Goal: Information Seeking & Learning: Learn about a topic

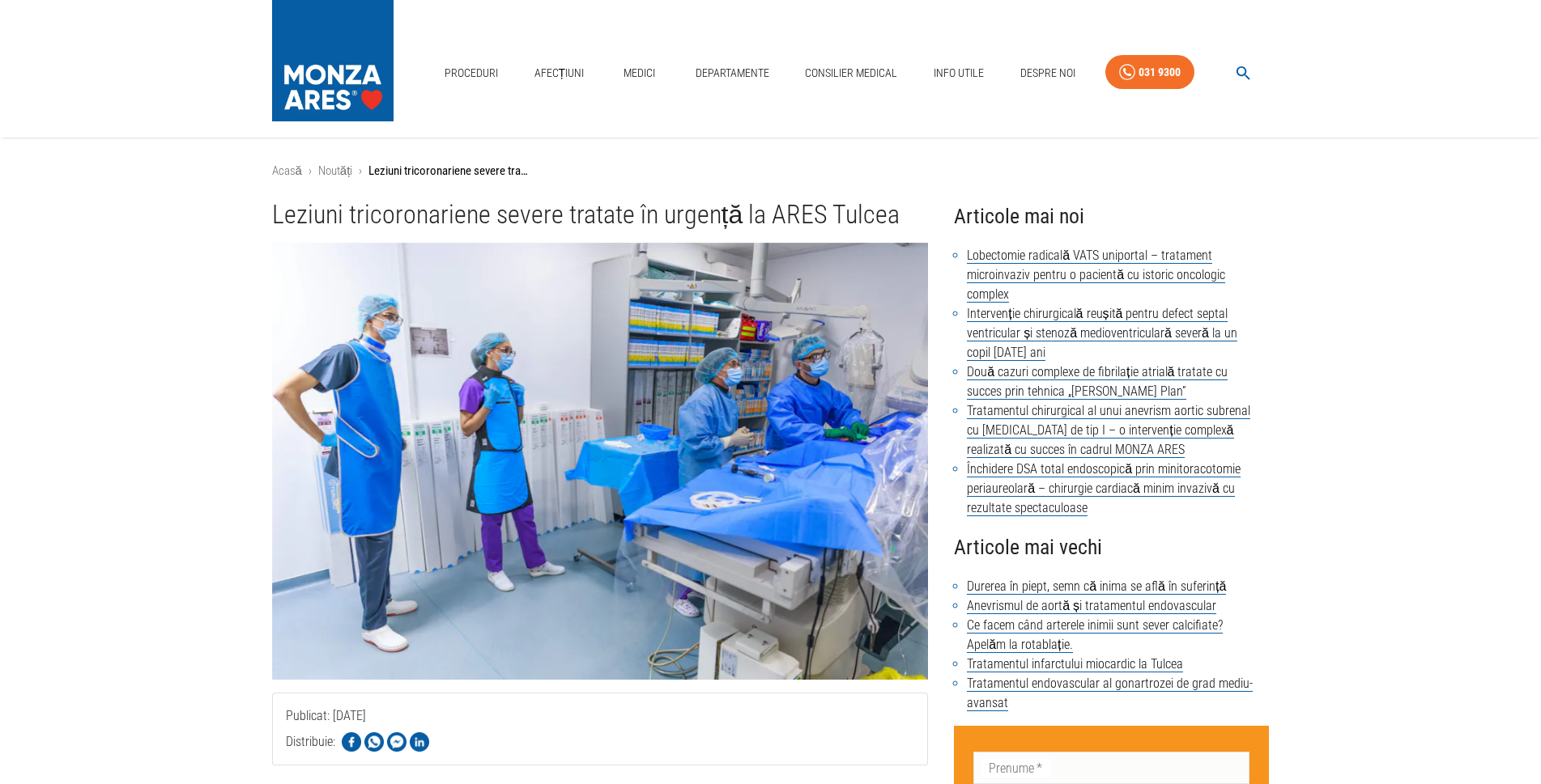
scroll to position [162, 0]
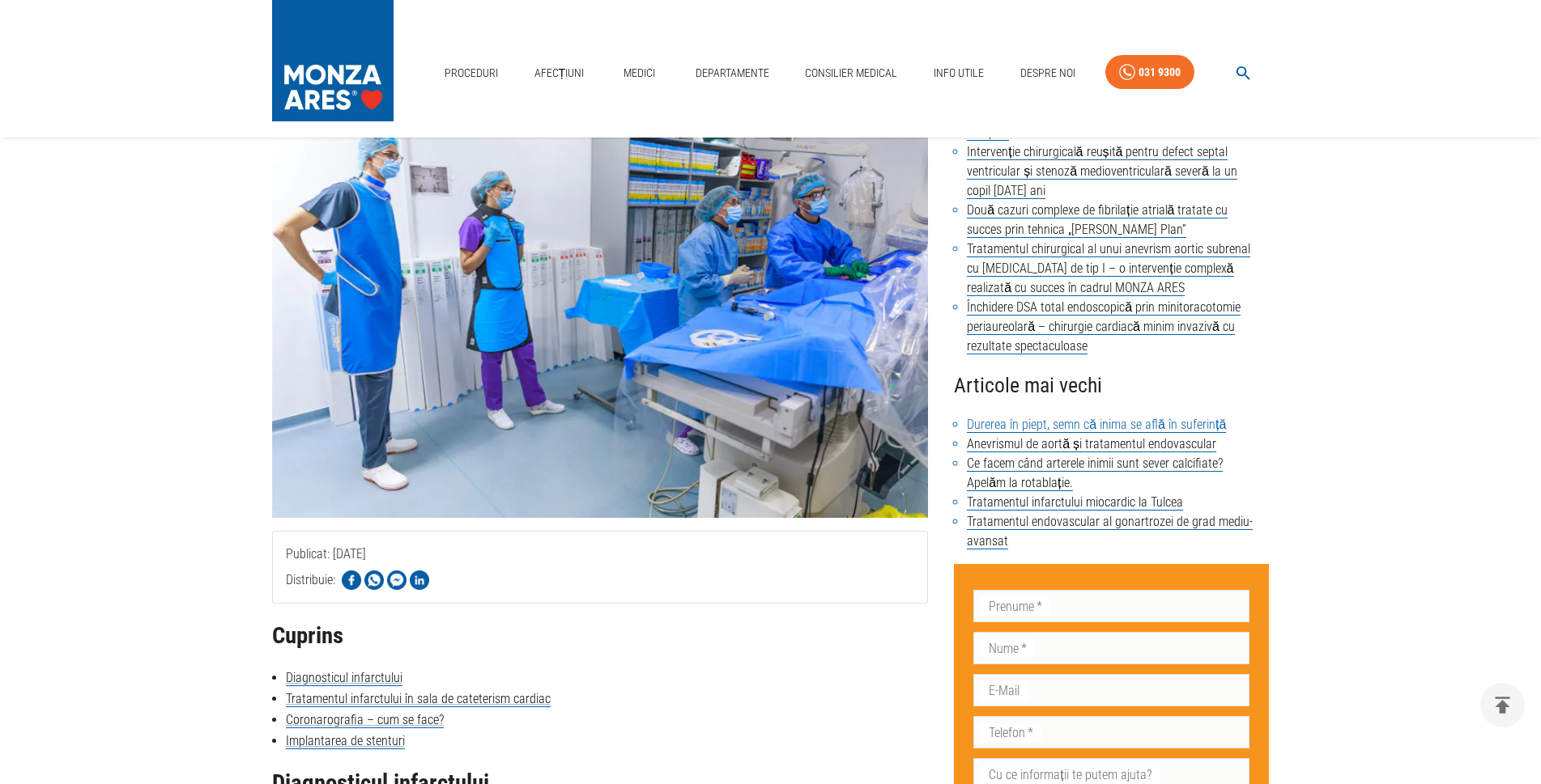
click at [1059, 426] on link "Durerea în piept, semn că inima se află în suferință" at bounding box center [1096, 425] width 259 height 16
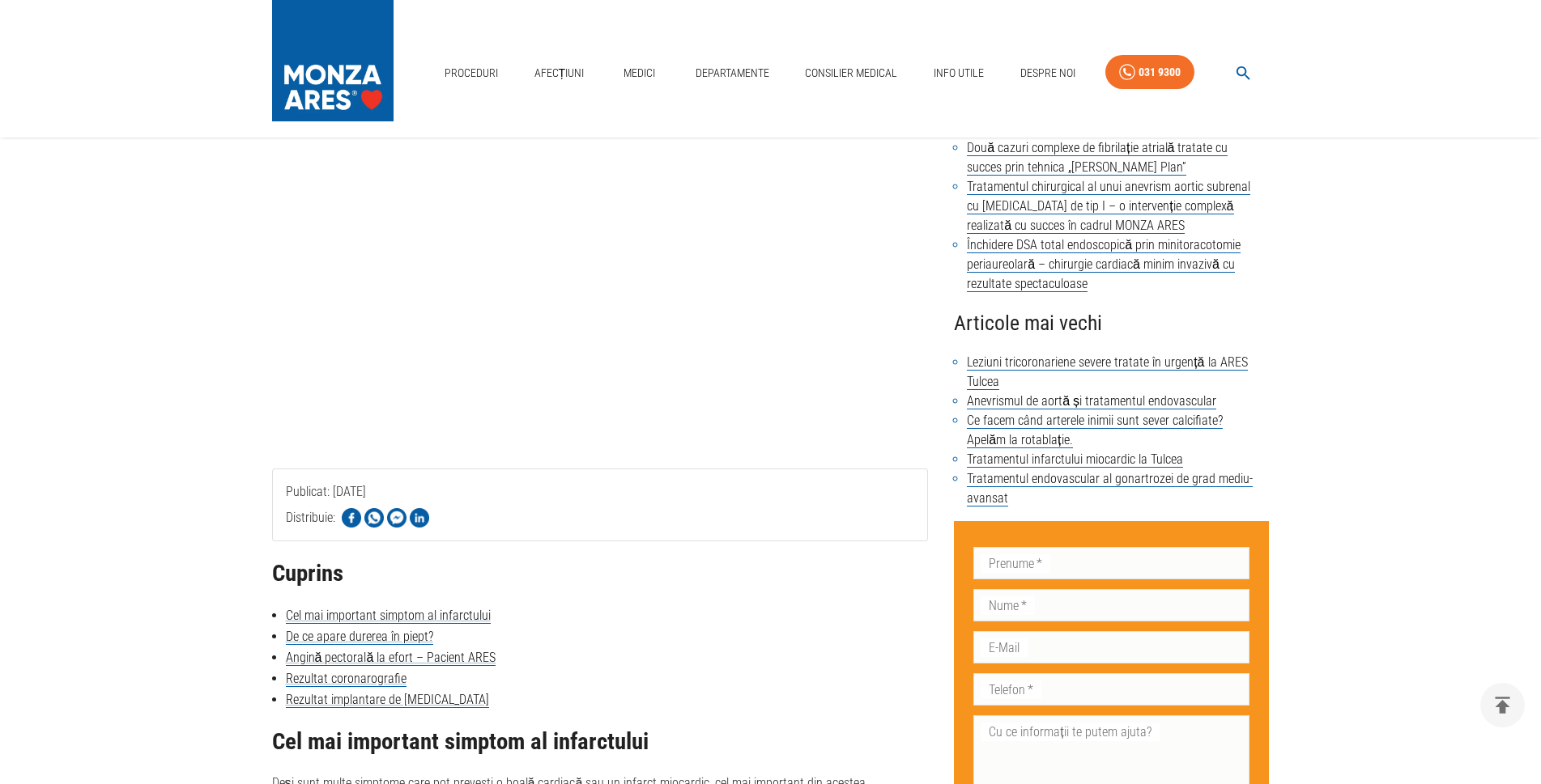
scroll to position [243, 0]
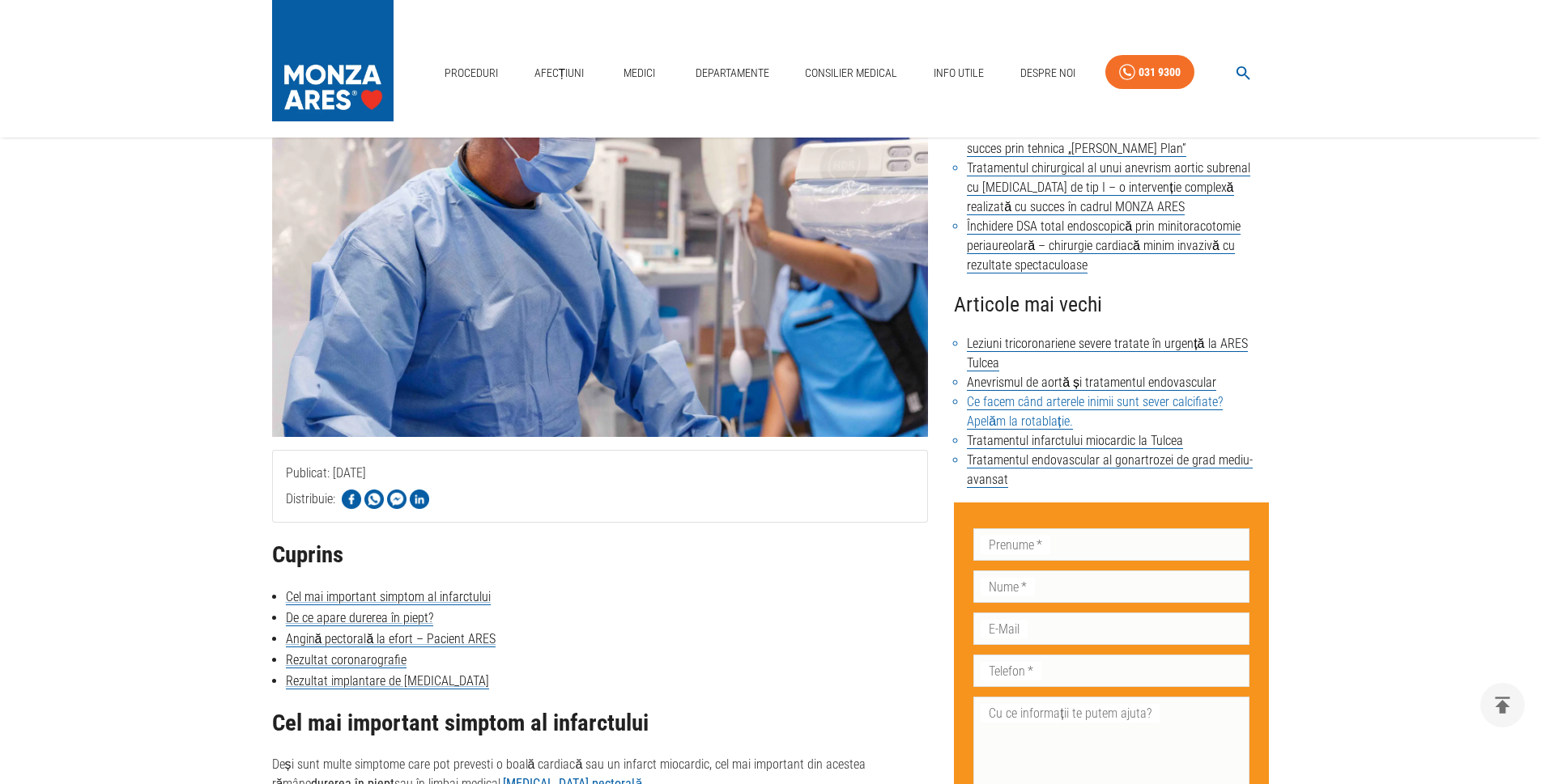
click at [1063, 405] on link "Ce facem când arterele inimii sunt sever calcifiate? Apelăm la rotablație." at bounding box center [1094, 412] width 256 height 36
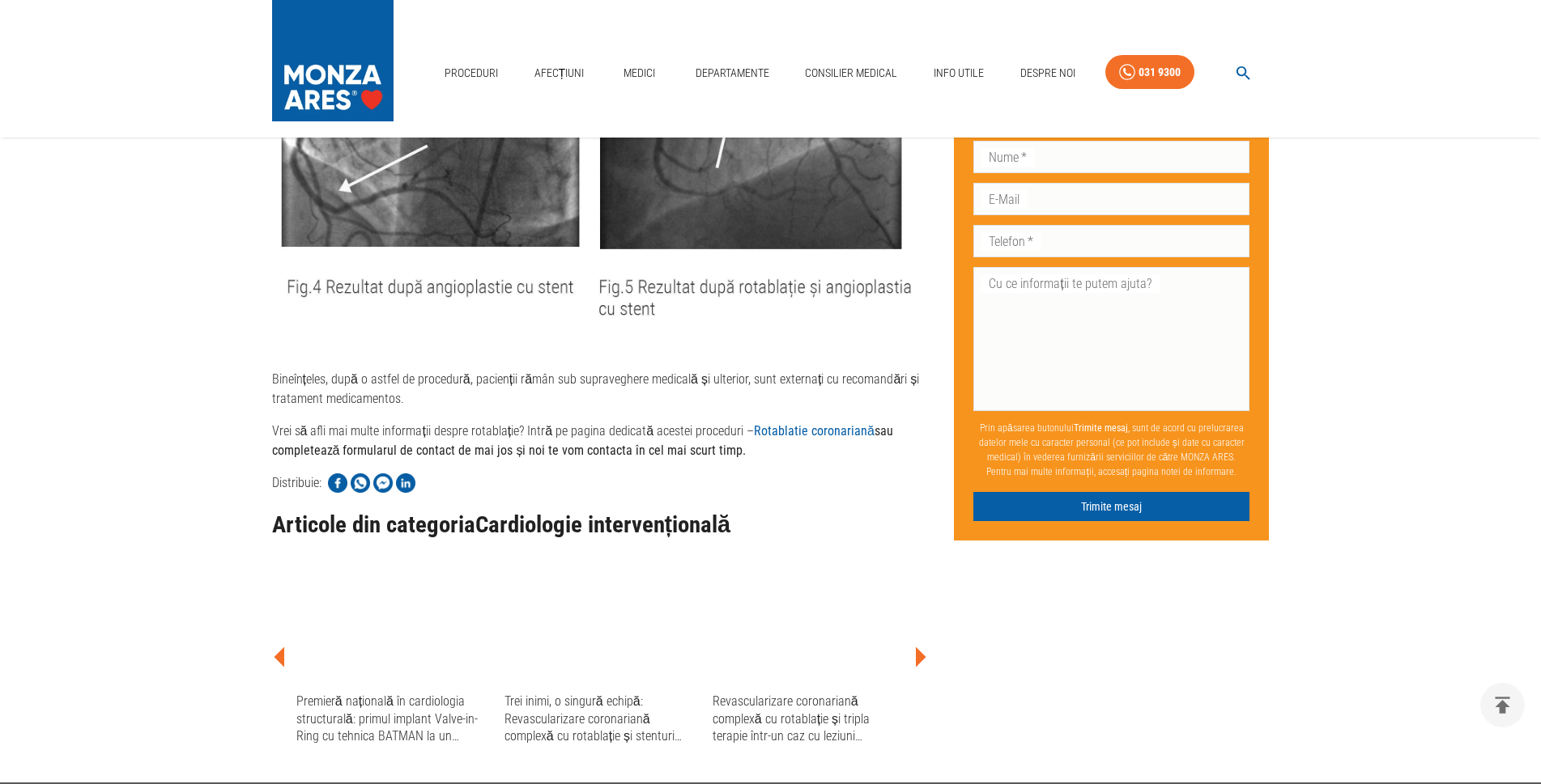
scroll to position [2834, 0]
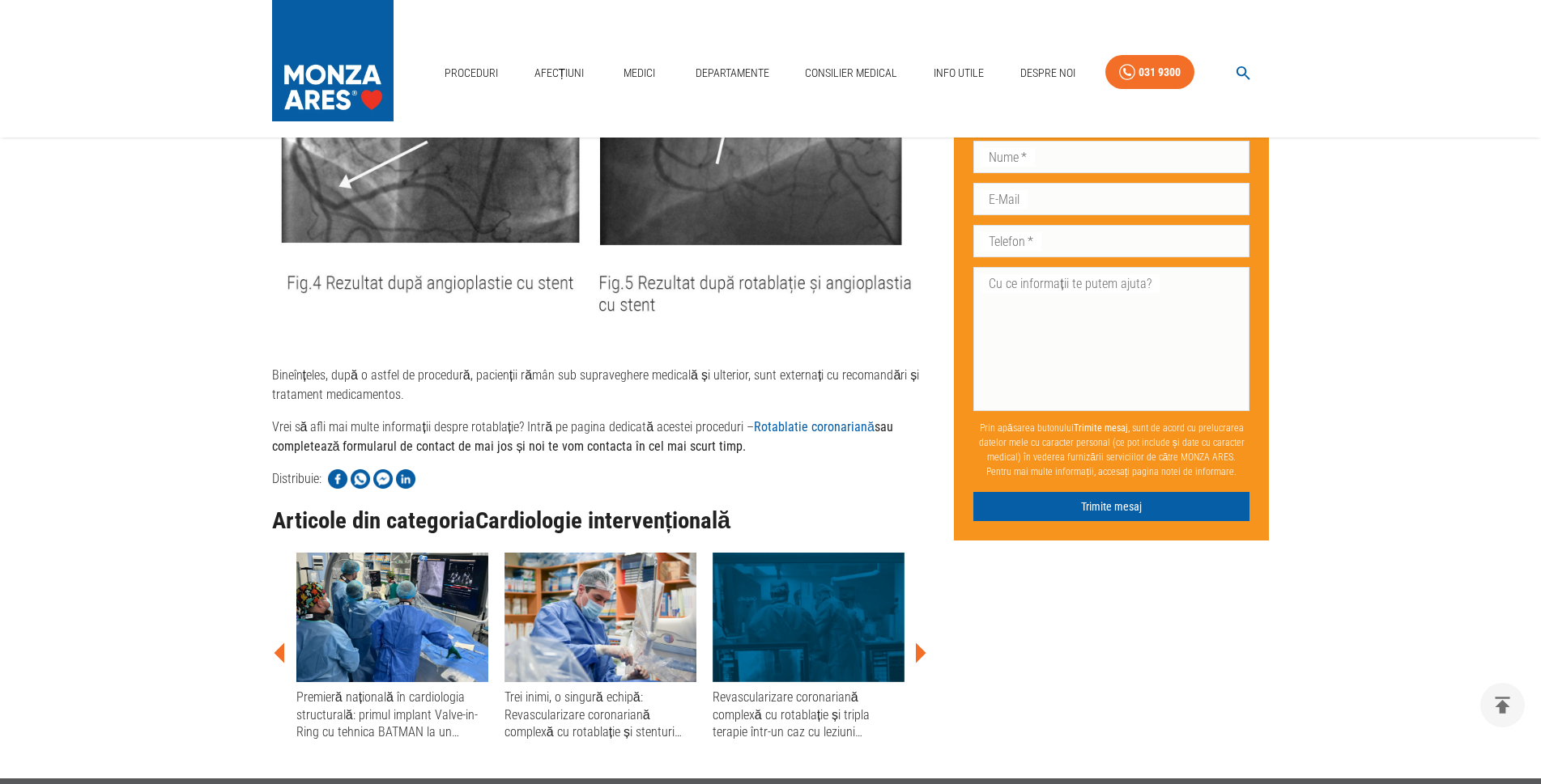
click at [846, 428] on link "Rotablatie coronariană" at bounding box center [813, 426] width 120 height 15
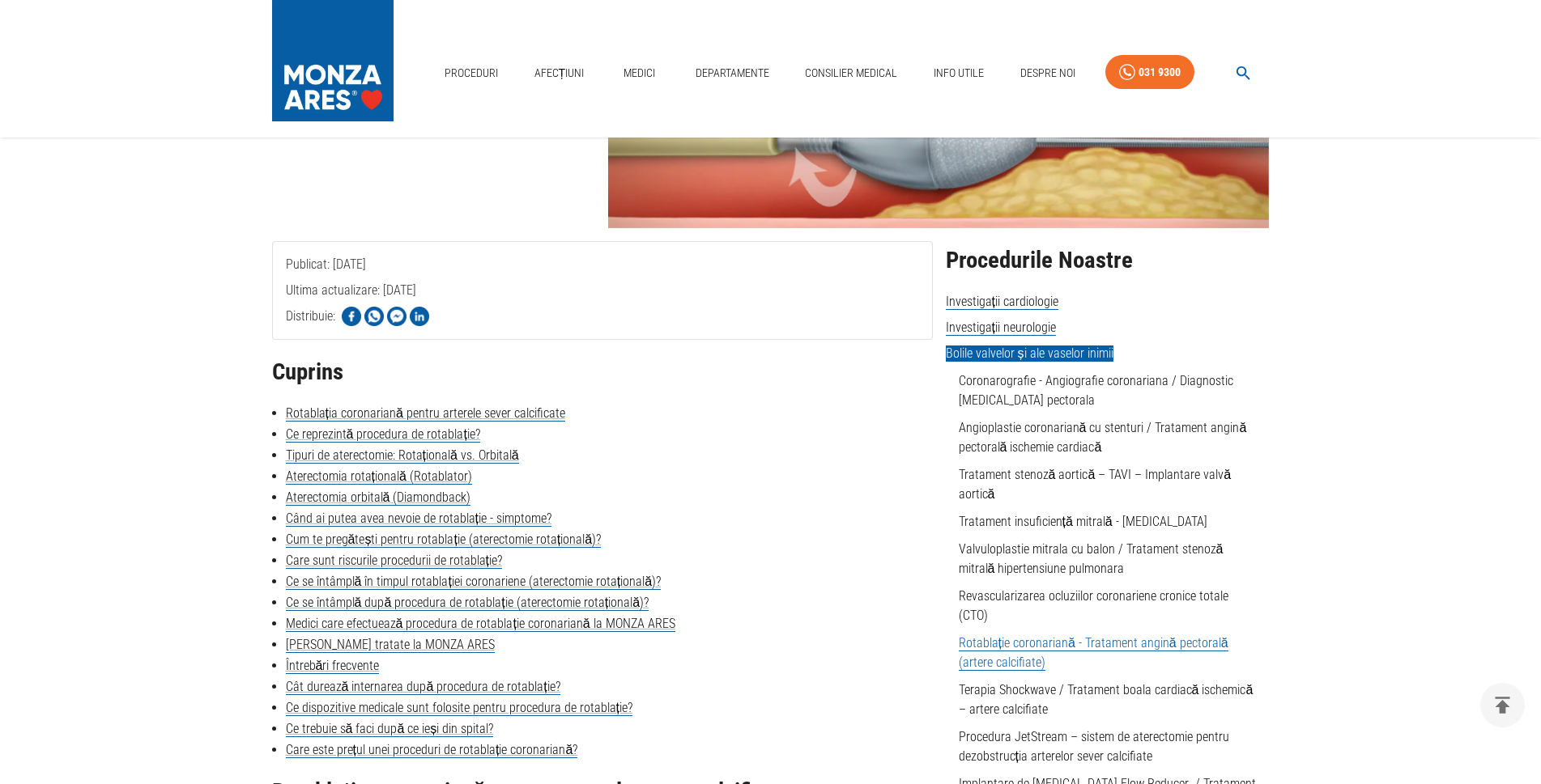
scroll to position [162, 0]
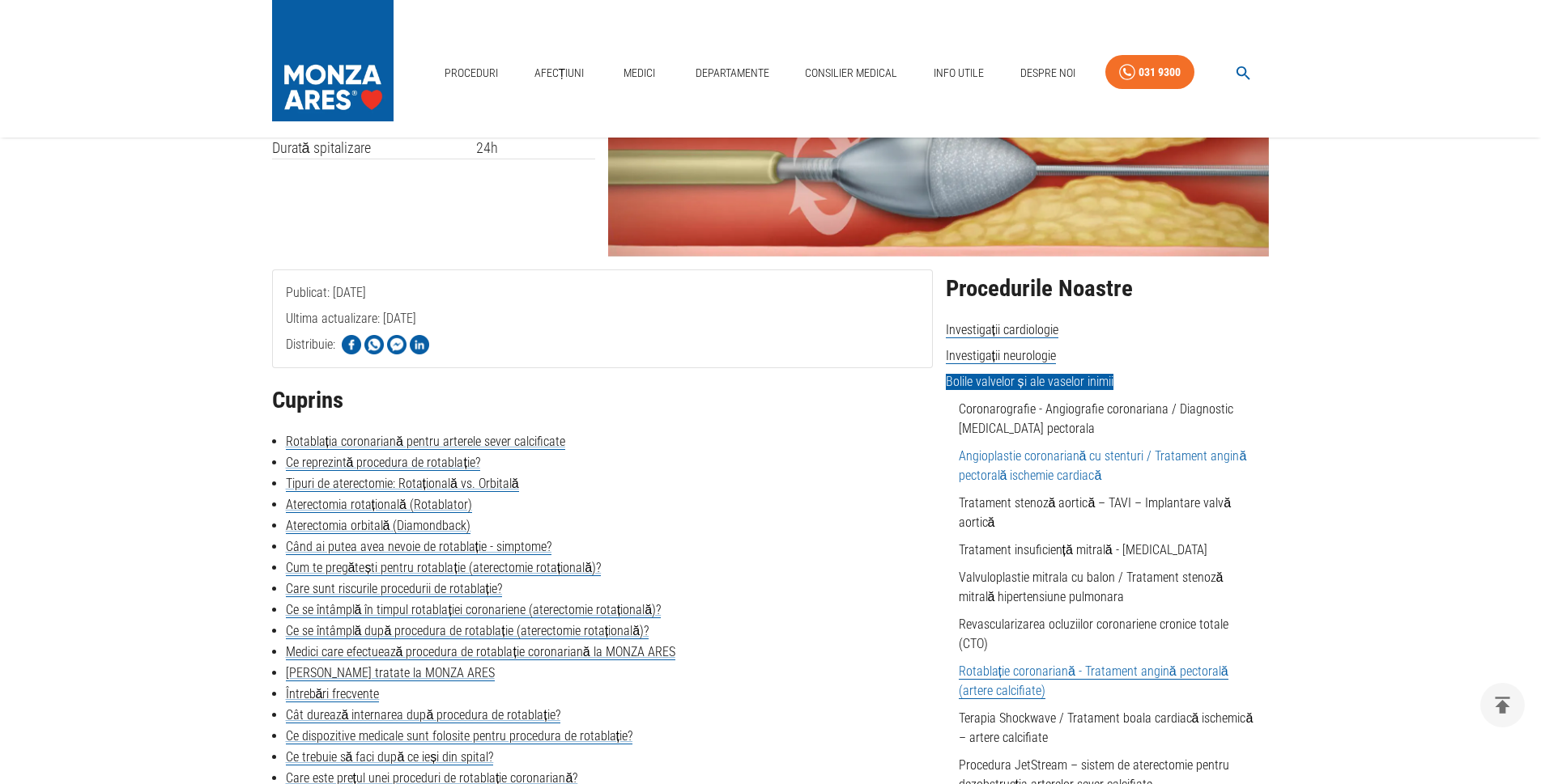
click at [1049, 456] on link "Angioplastie coronariană cu stenturi / Tratament angină pectorală ischemie card…" at bounding box center [1103, 466] width 289 height 35
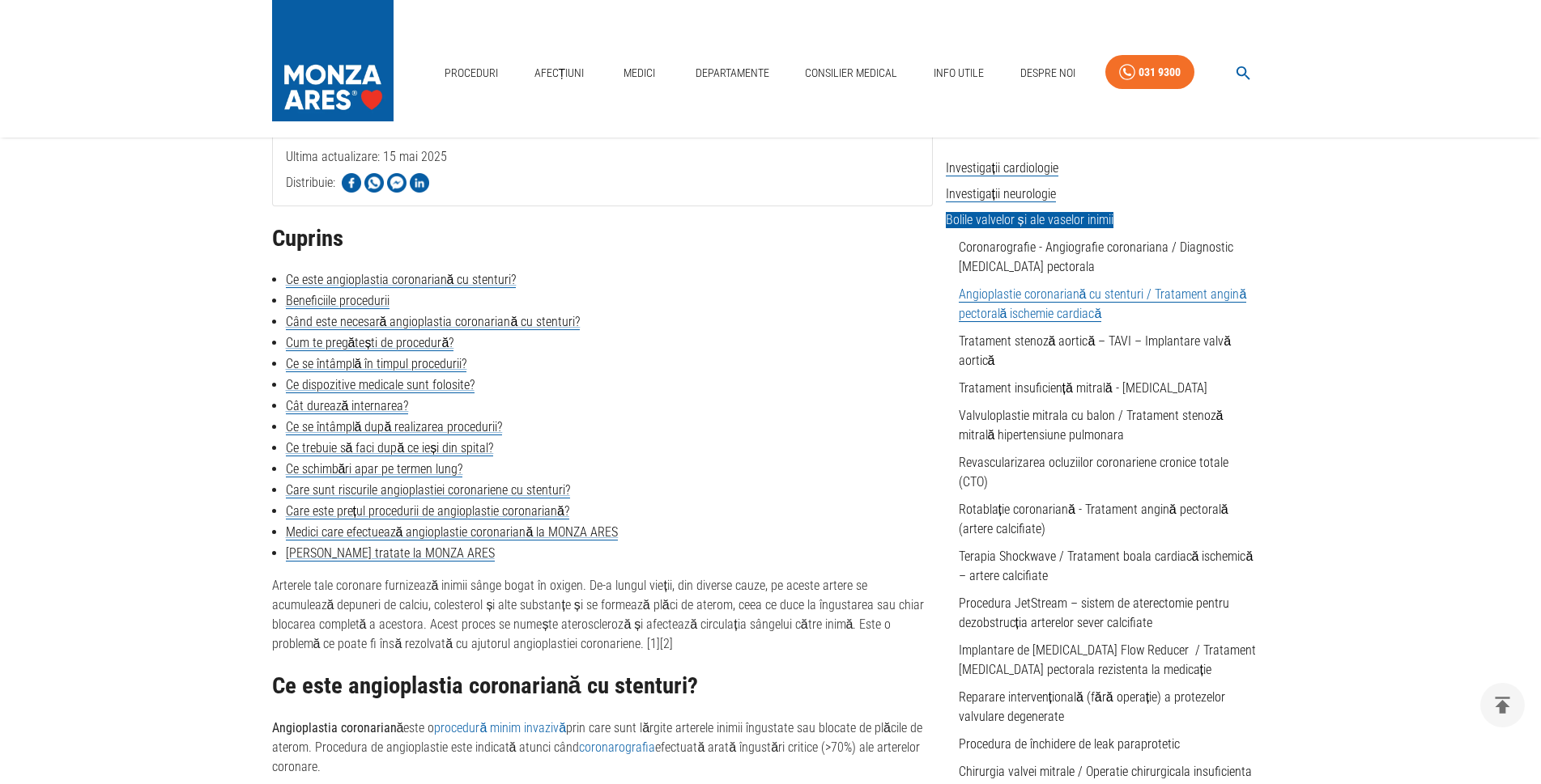
scroll to position [405, 0]
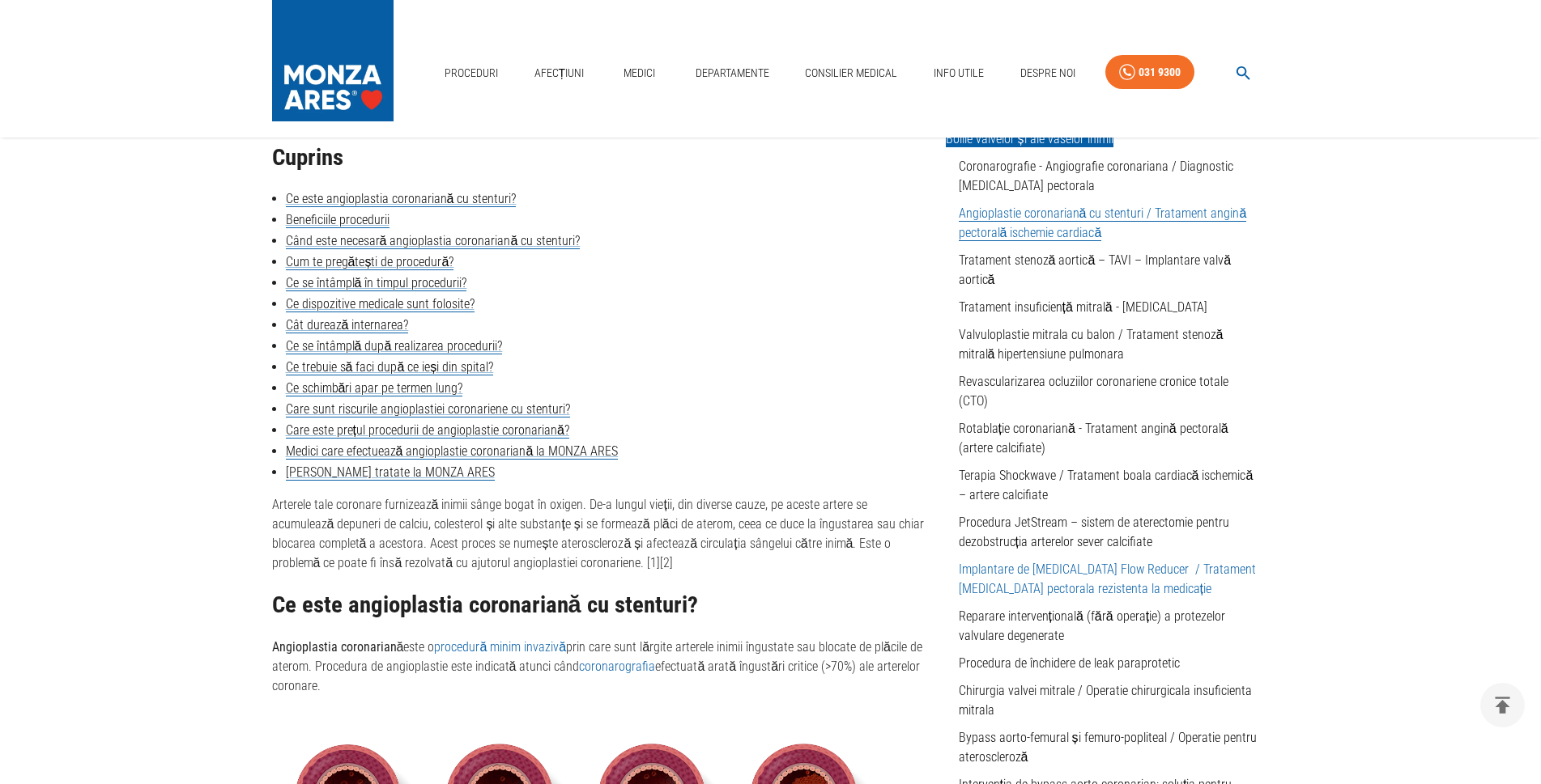
click at [1062, 575] on link "Implantare de [MEDICAL_DATA] Flow Reducer / Tratament [MEDICAL_DATA] pectorala …" at bounding box center [1107, 579] width 298 height 35
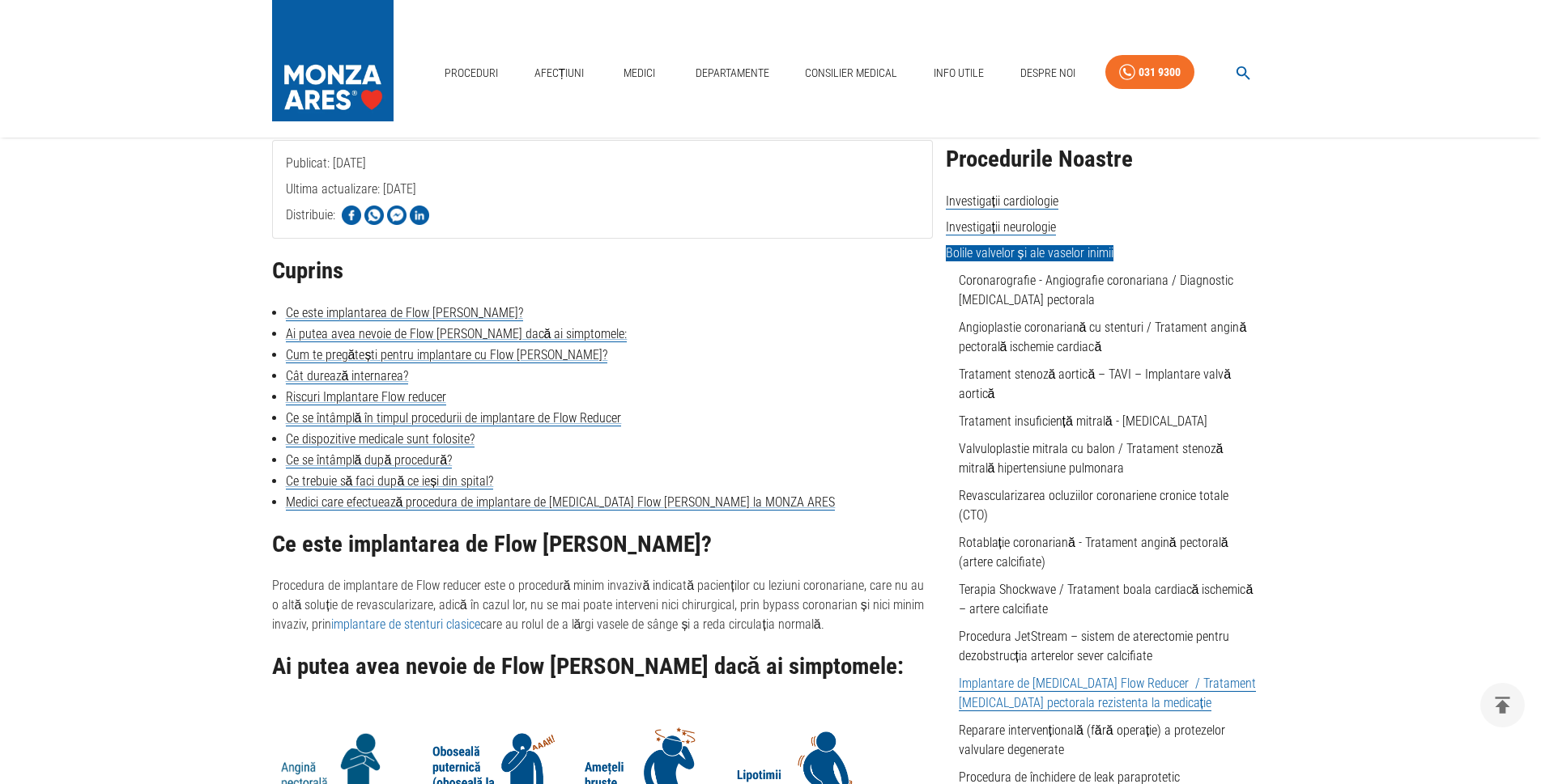
scroll to position [486, 0]
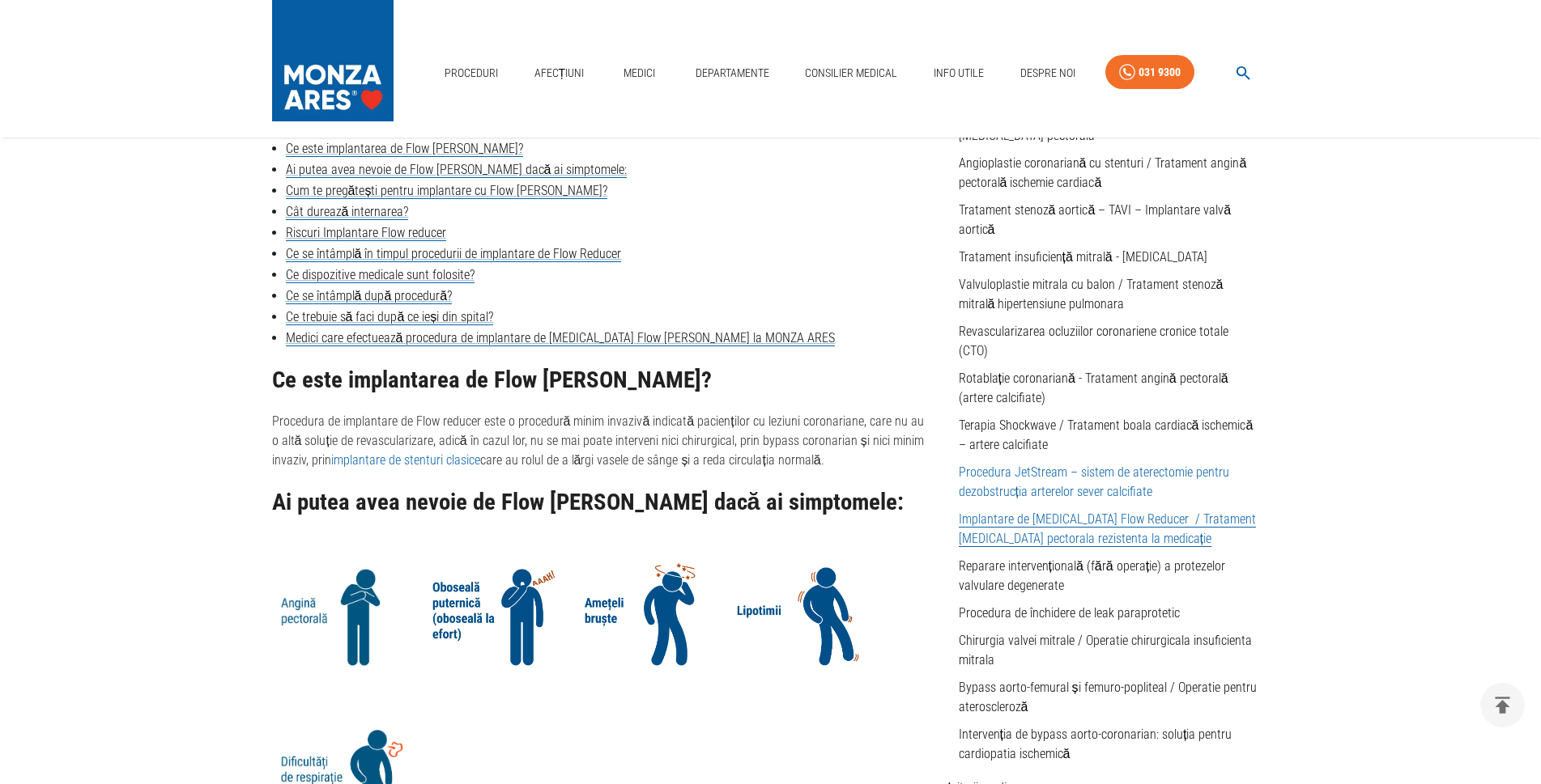
click at [1042, 465] on link "Procedura JetStream – sistem de aterectomie pentru dezobstrucția arterelor seve…" at bounding box center [1094, 482] width 271 height 35
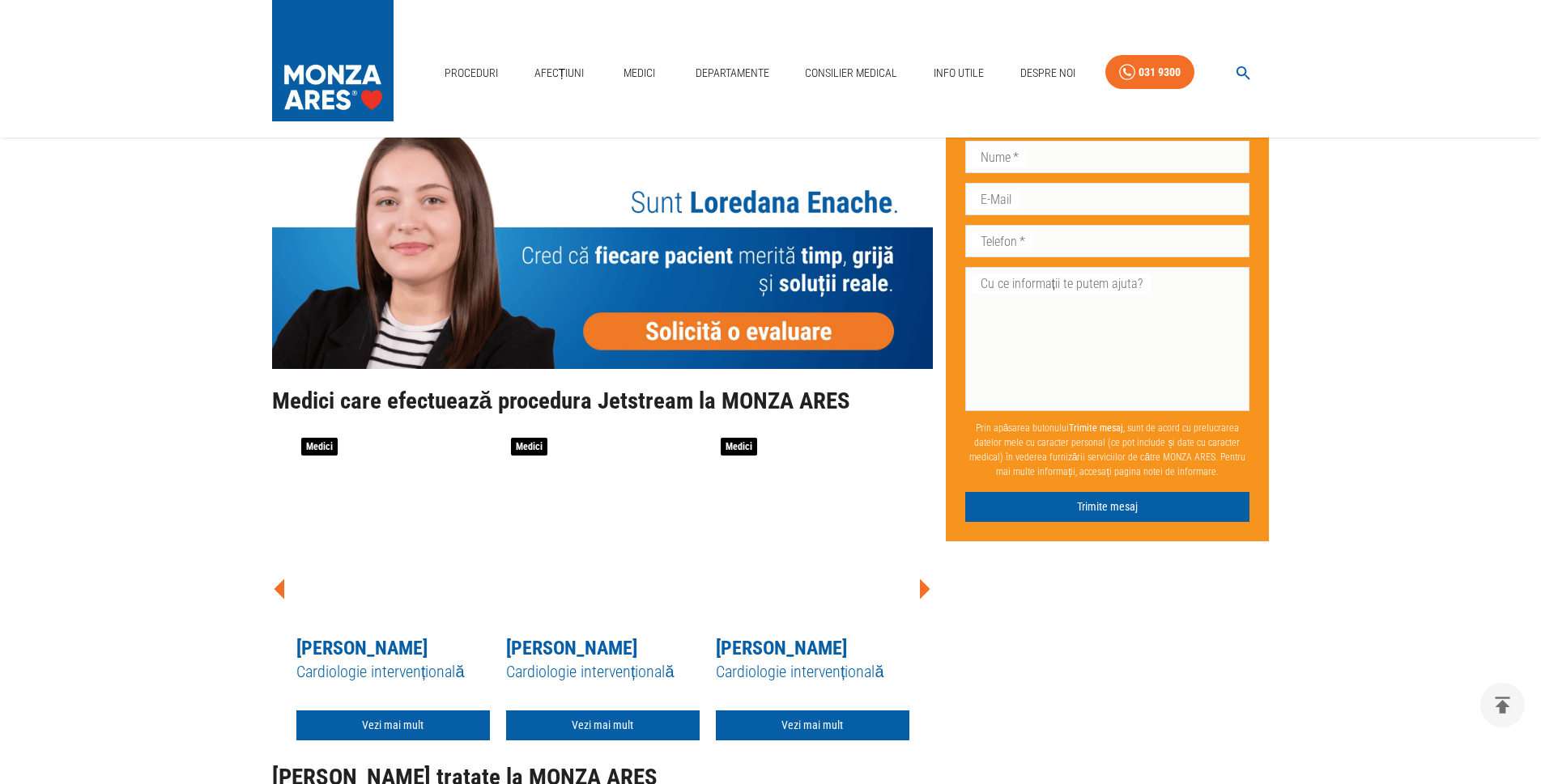
scroll to position [2834, 0]
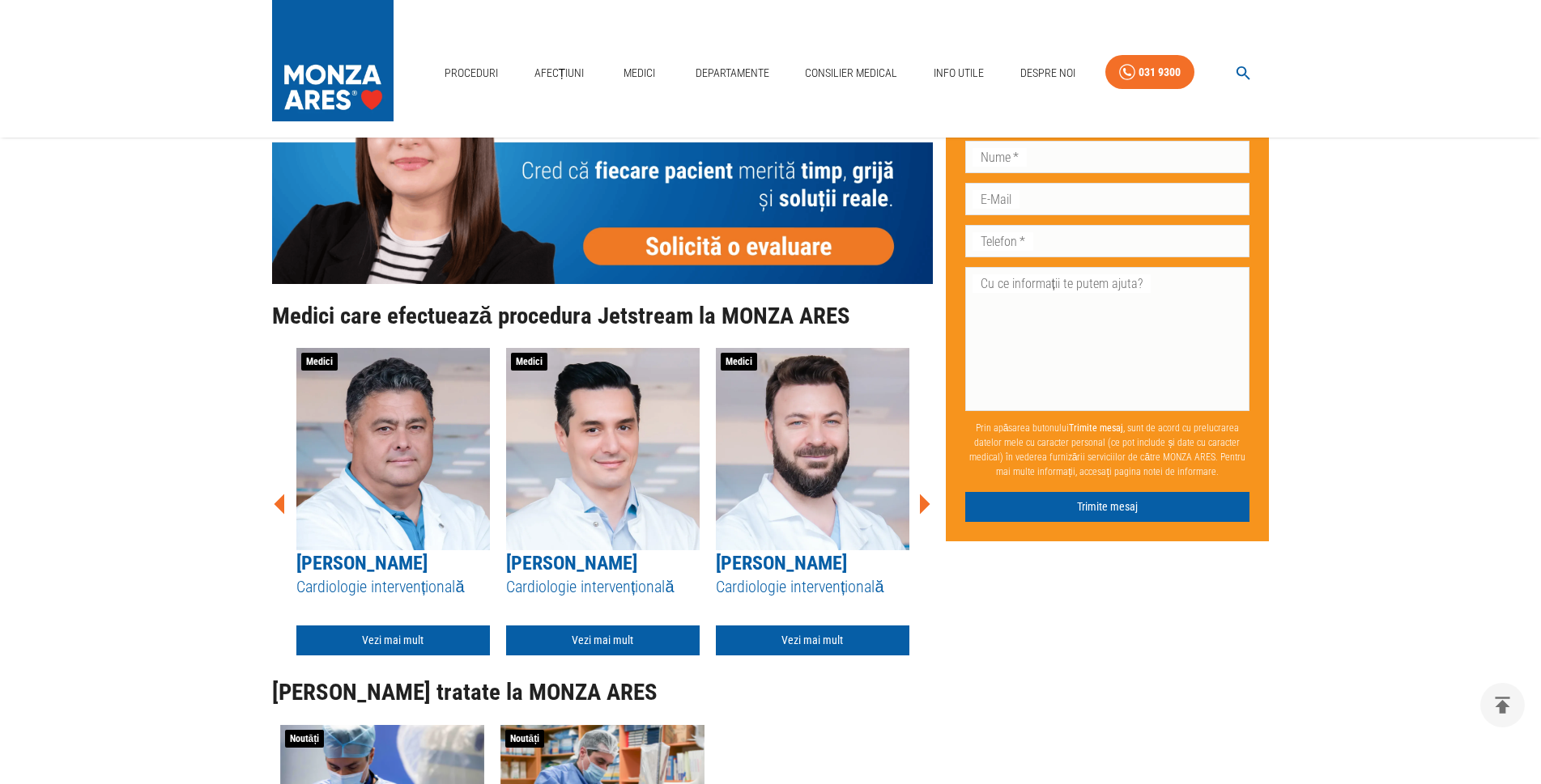
click at [925, 494] on icon at bounding box center [925, 504] width 11 height 20
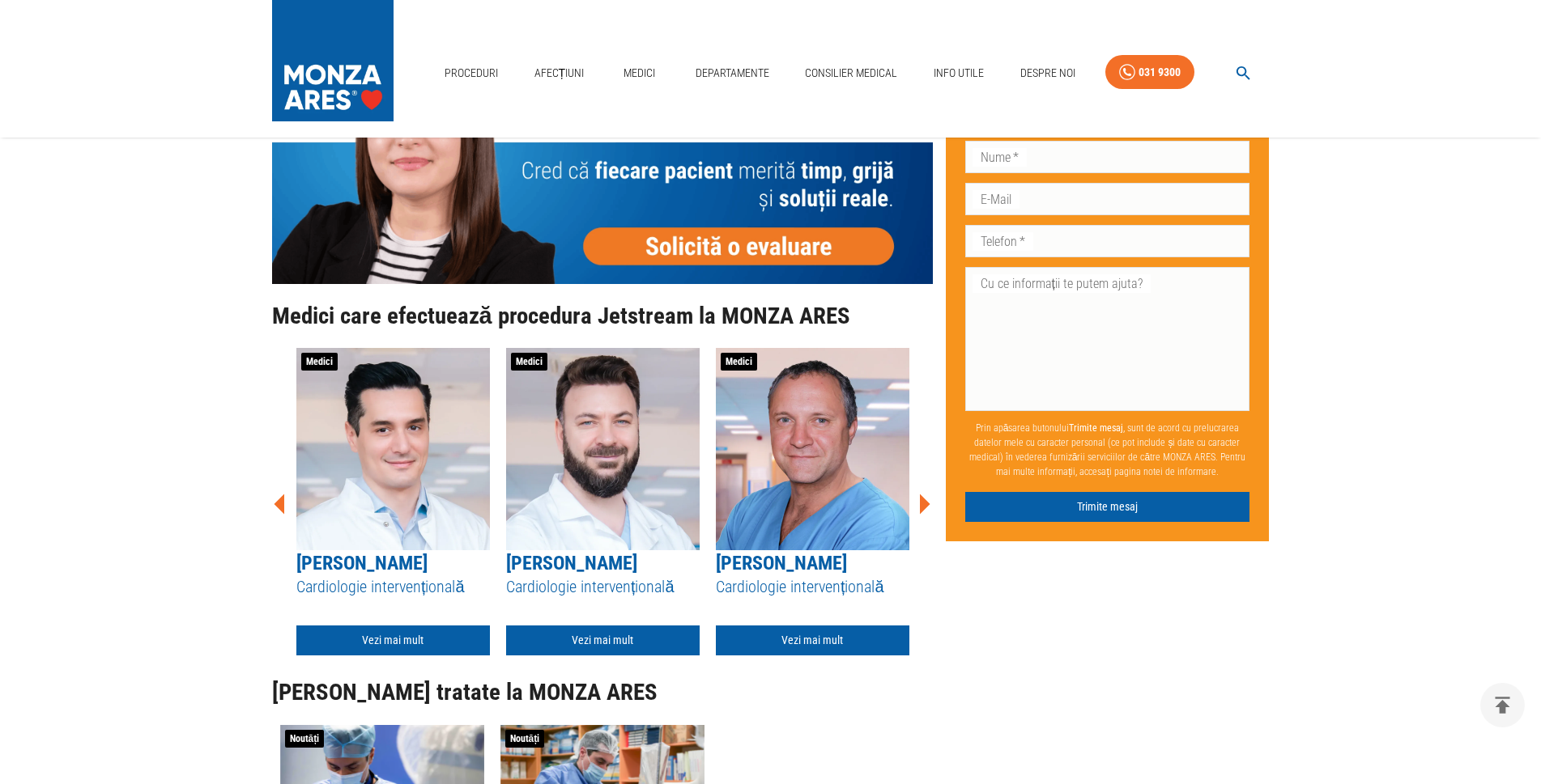
click at [925, 494] on icon at bounding box center [925, 504] width 11 height 20
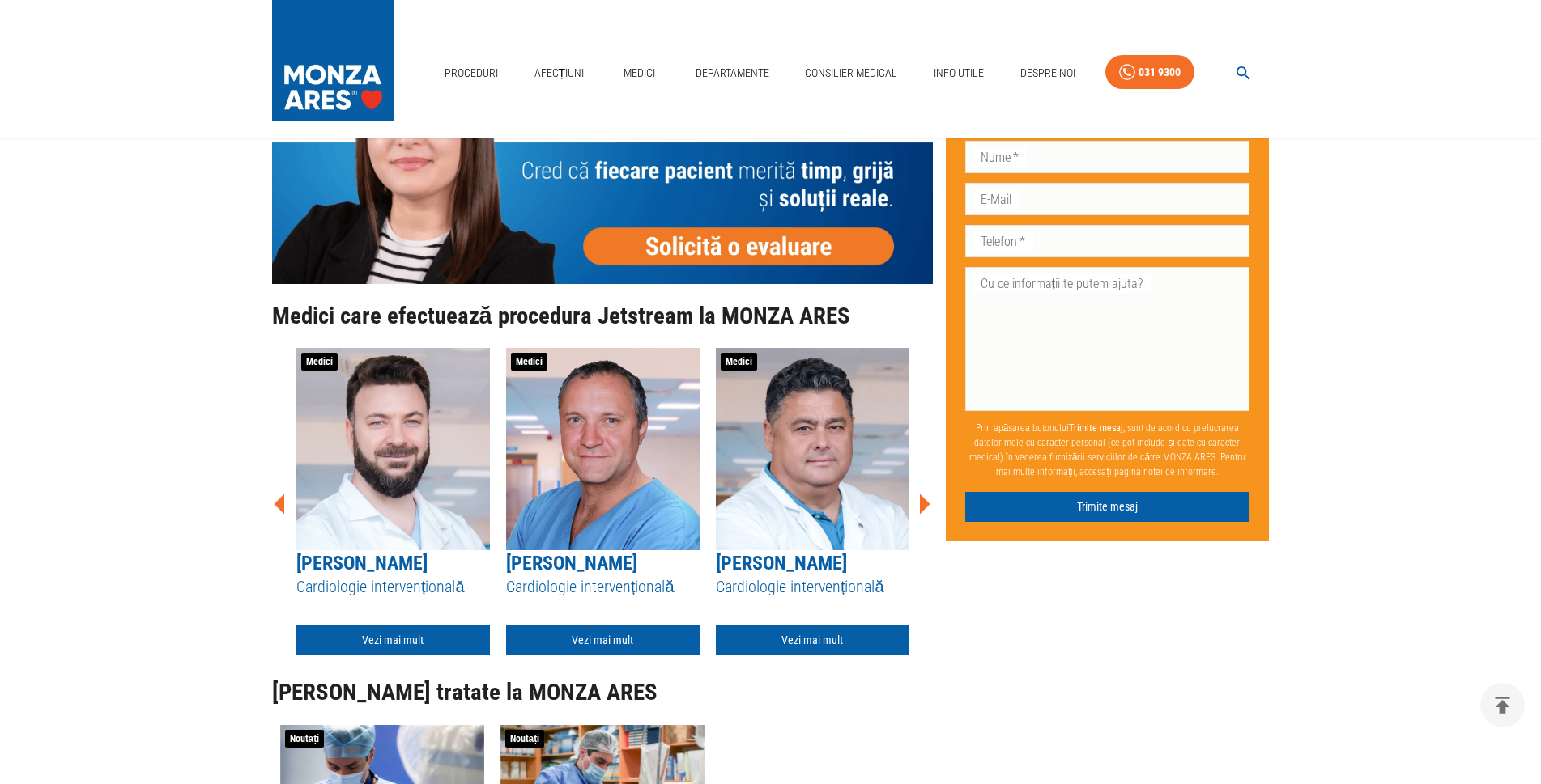
click at [274, 489] on icon at bounding box center [280, 503] width 49 height 49
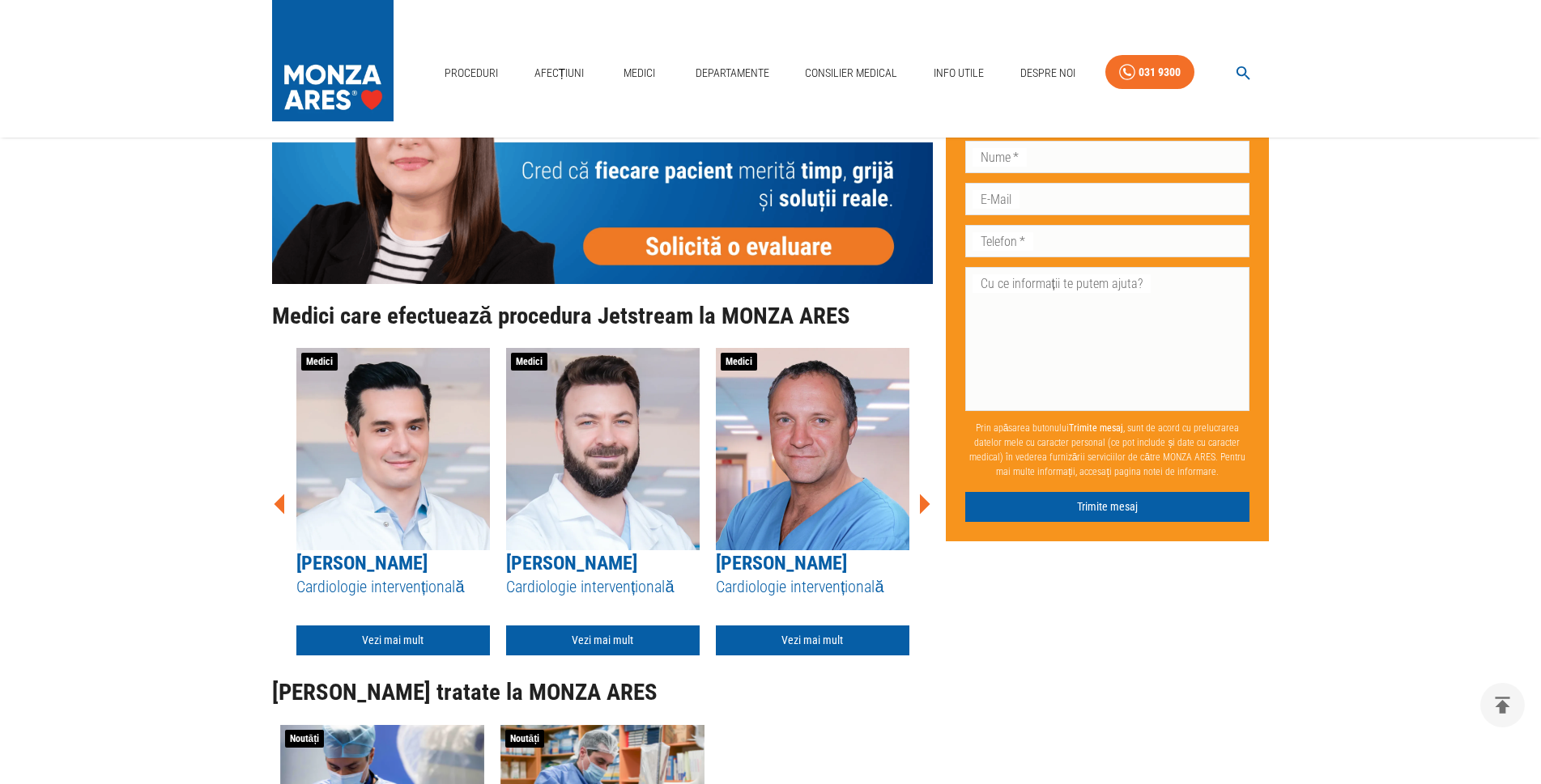
click at [275, 487] on icon at bounding box center [280, 503] width 49 height 49
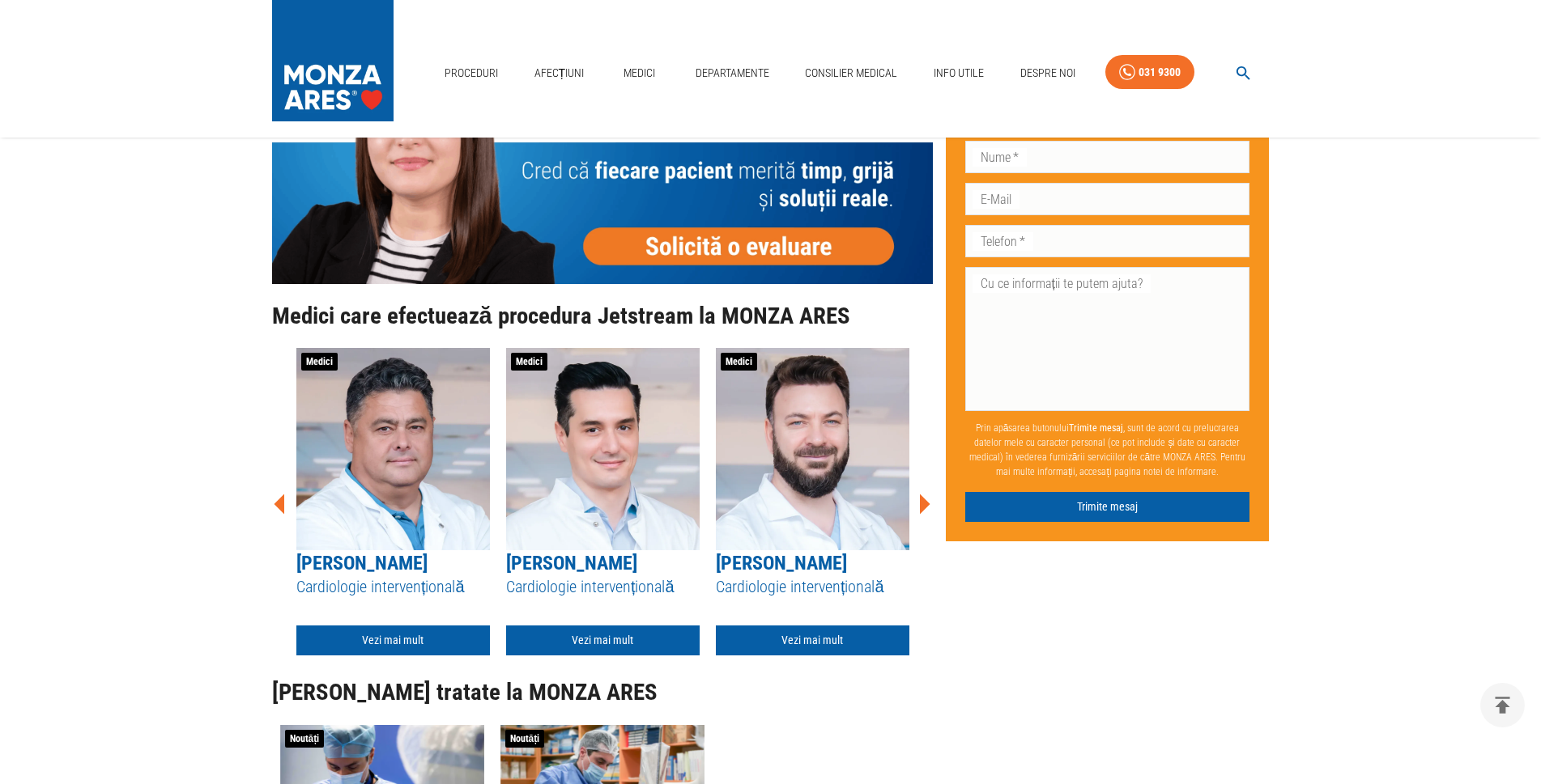
click at [275, 487] on icon at bounding box center [280, 503] width 49 height 49
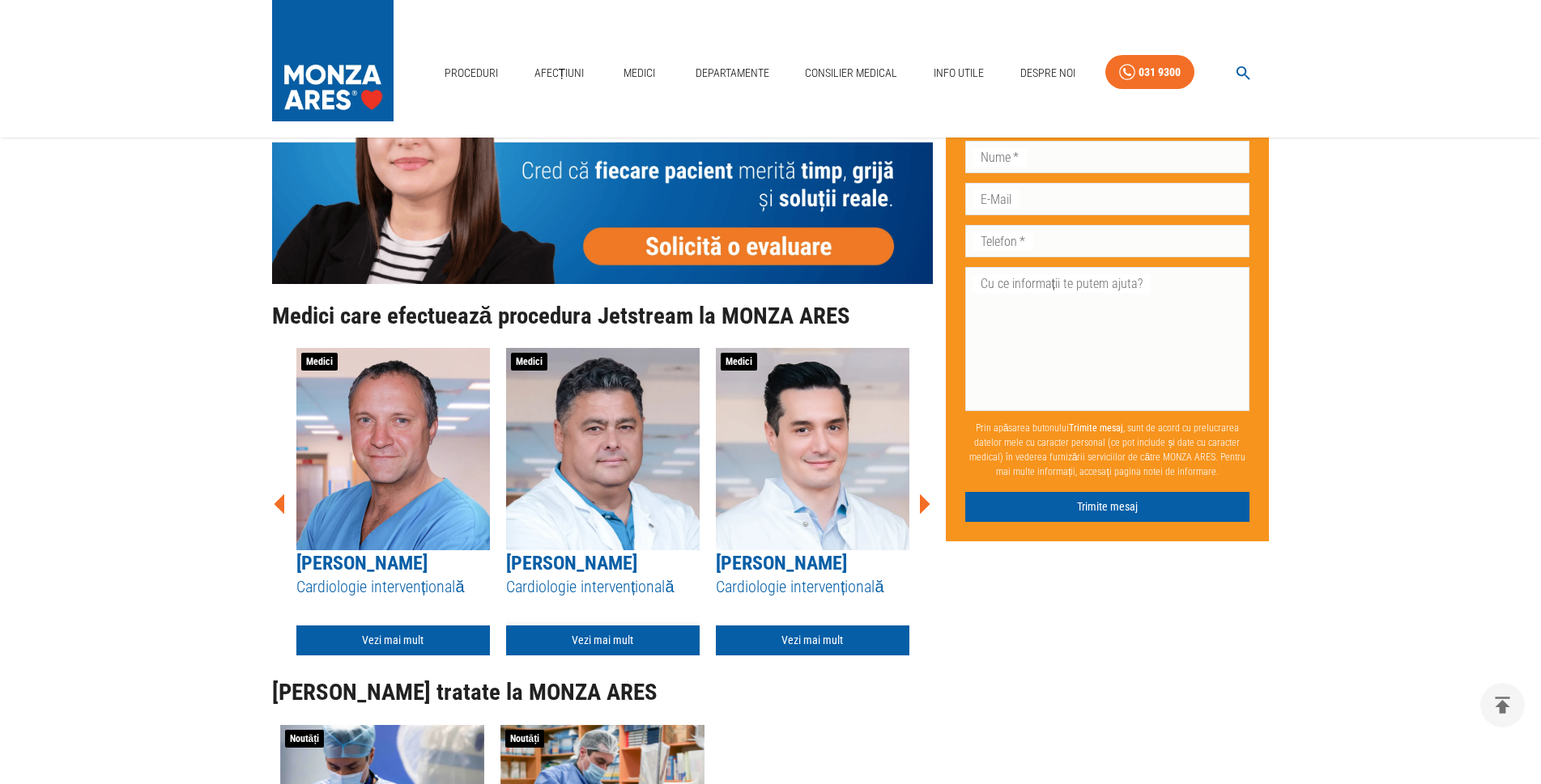
click at [606, 626] on link "Vezi mai mult" at bounding box center [603, 641] width 193 height 30
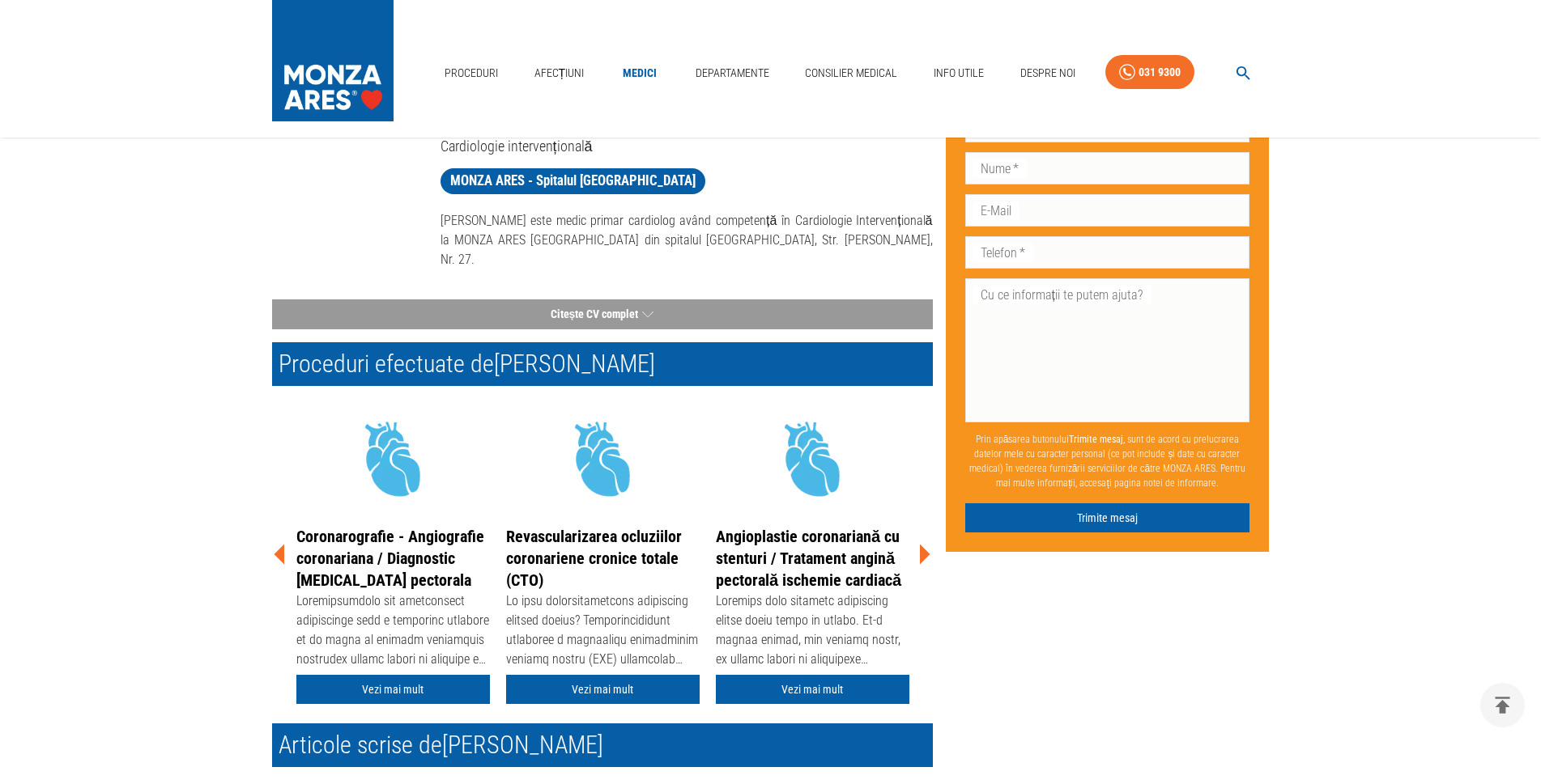
scroll to position [162, 0]
